Goal: Book appointment/travel/reservation

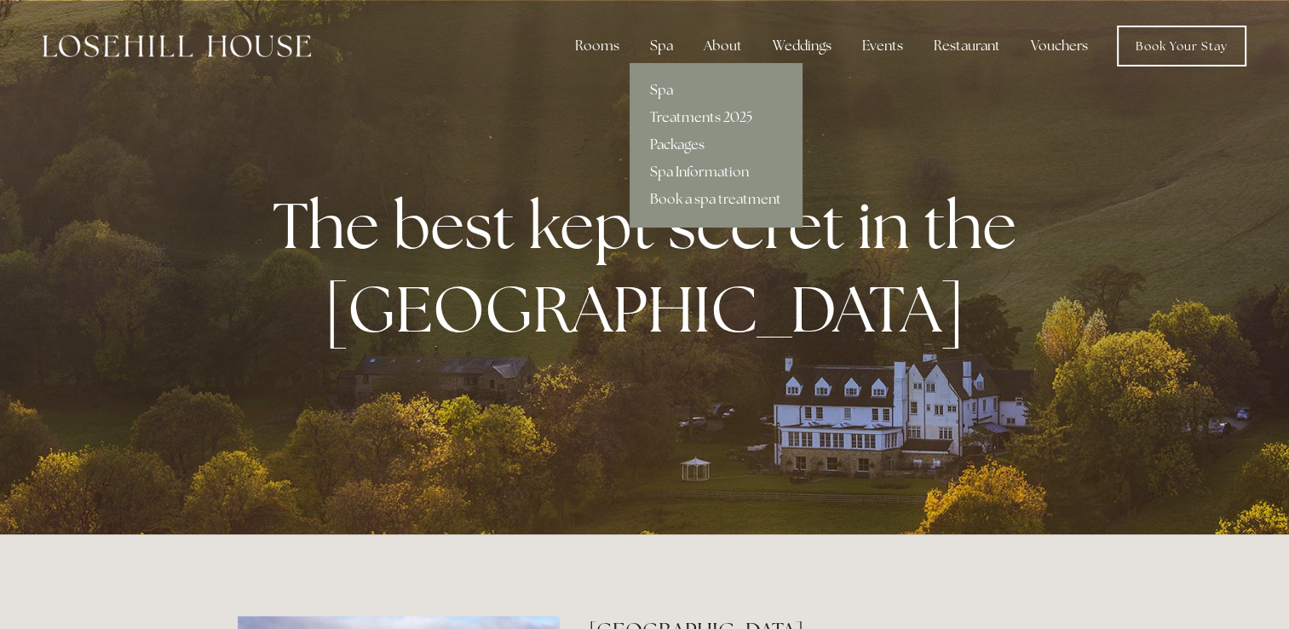
click at [666, 46] on div "Spa" at bounding box center [661, 46] width 50 height 34
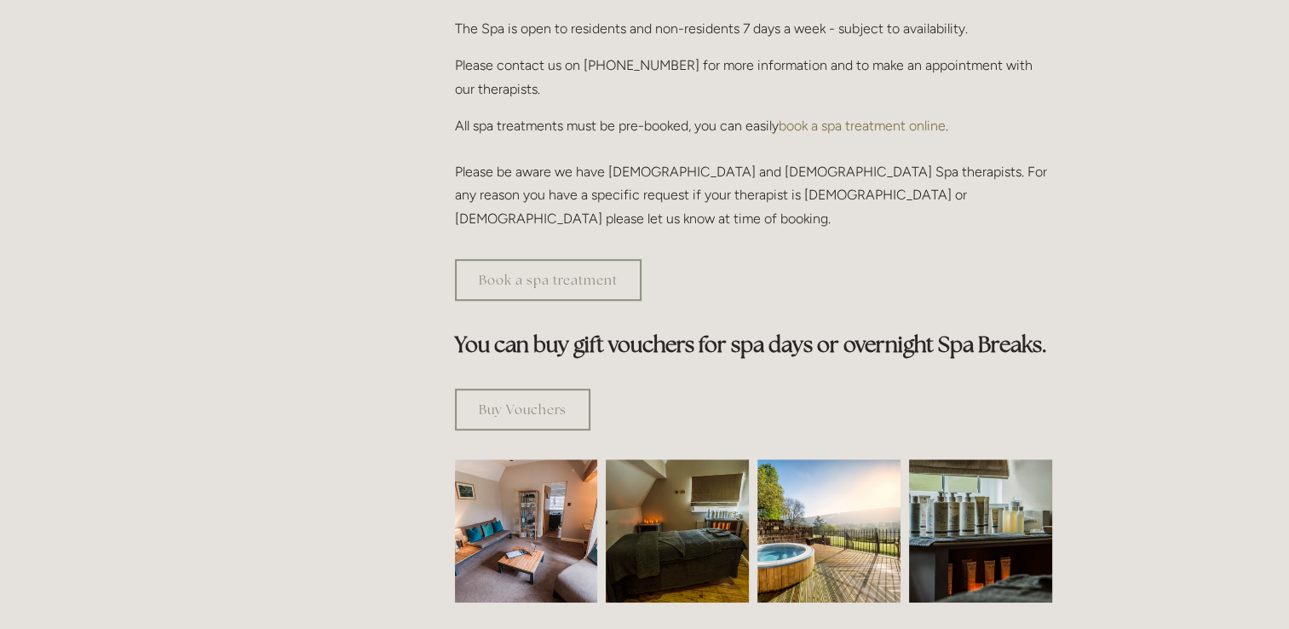
scroll to position [852, 0]
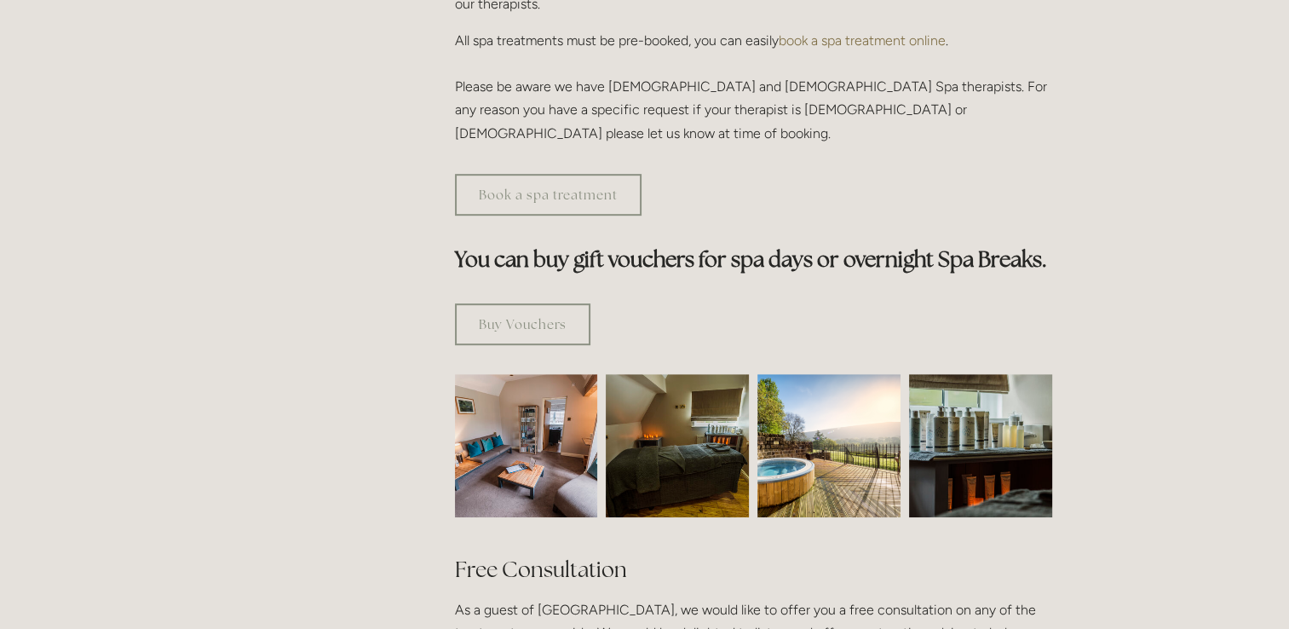
click at [817, 374] on img at bounding box center [828, 445] width 143 height 143
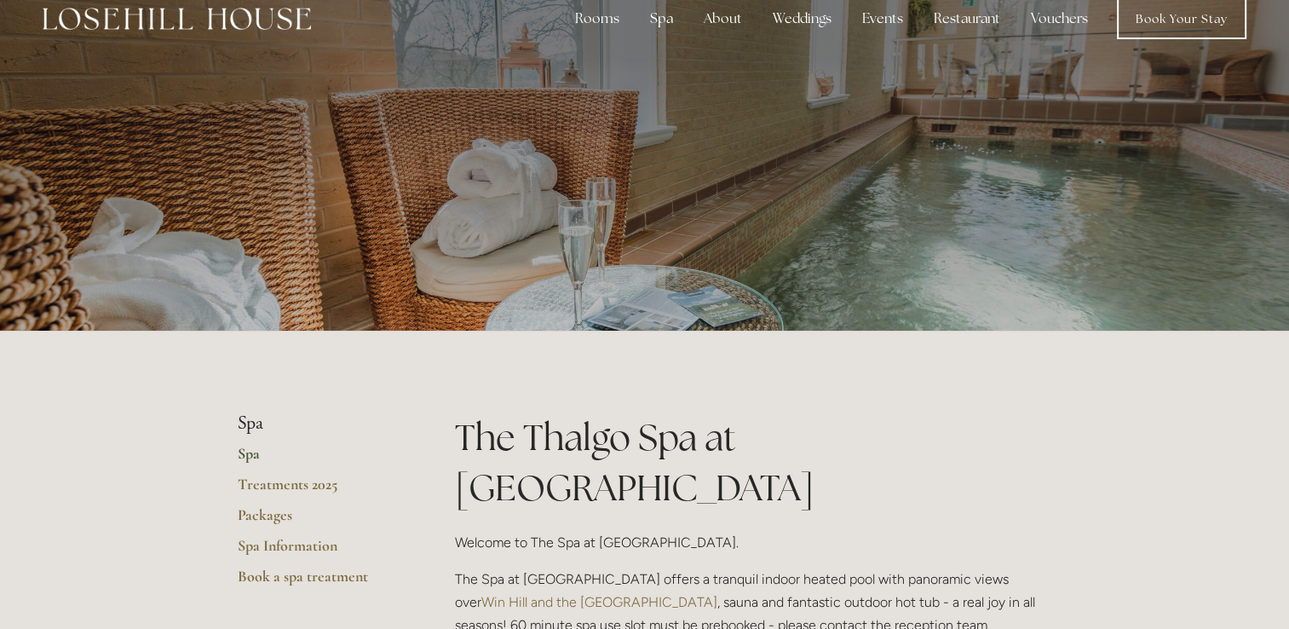
scroll to position [0, 0]
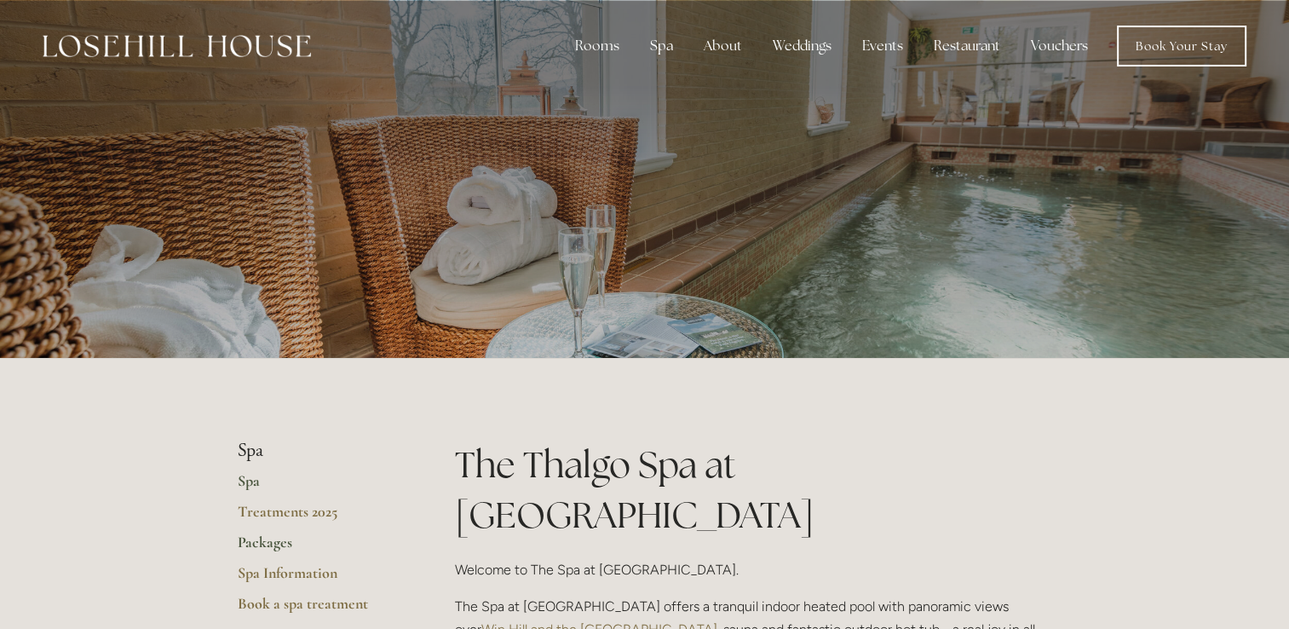
click at [270, 549] on link "Packages" at bounding box center [319, 547] width 163 height 31
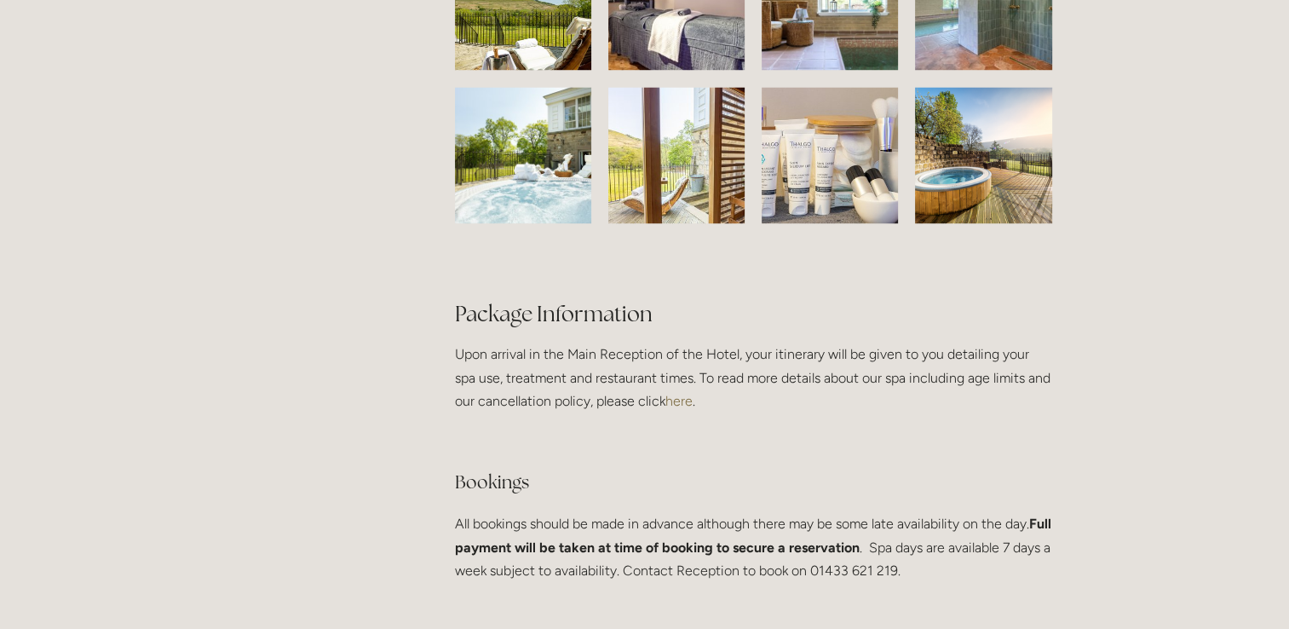
scroll to position [3067, 0]
